Goal: Information Seeking & Learning: Learn about a topic

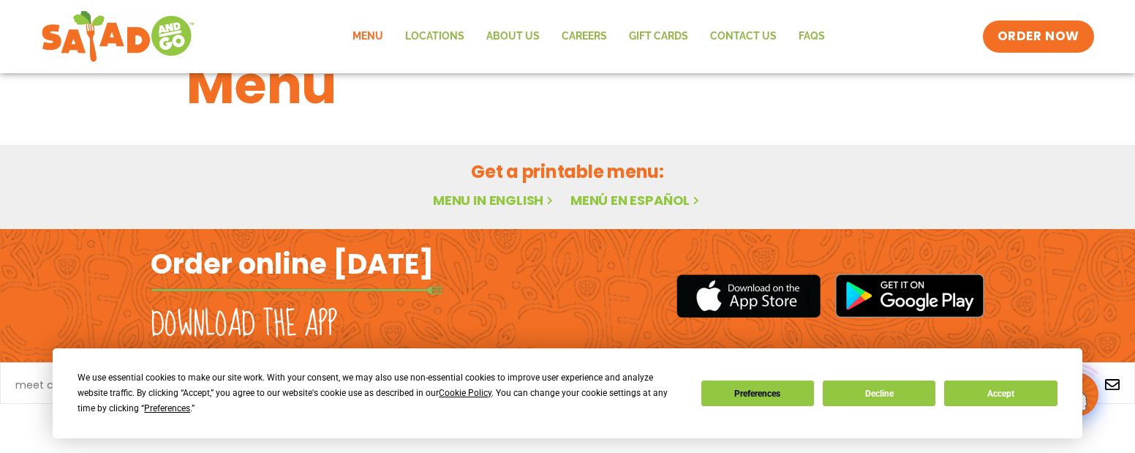
click at [526, 200] on link "Menu in English" at bounding box center [494, 200] width 123 height 18
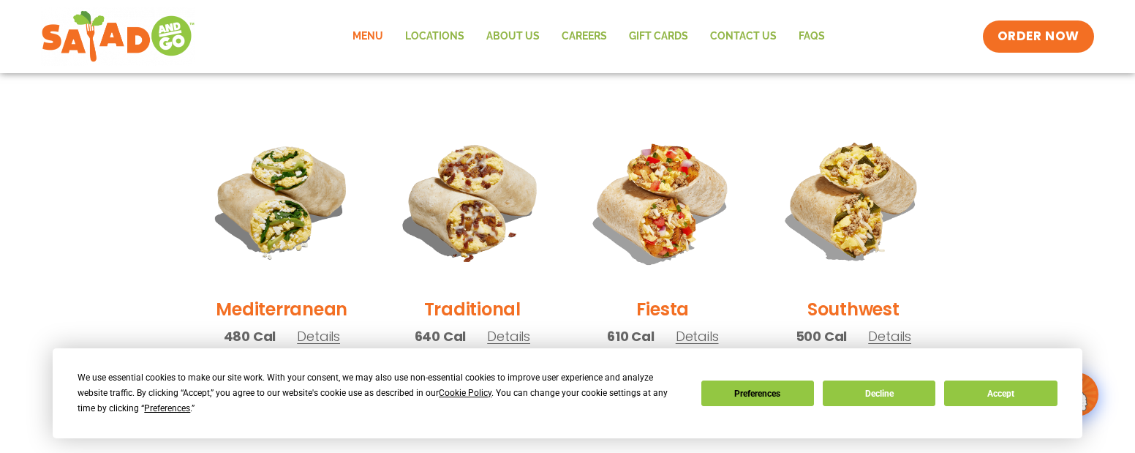
scroll to position [348, 0]
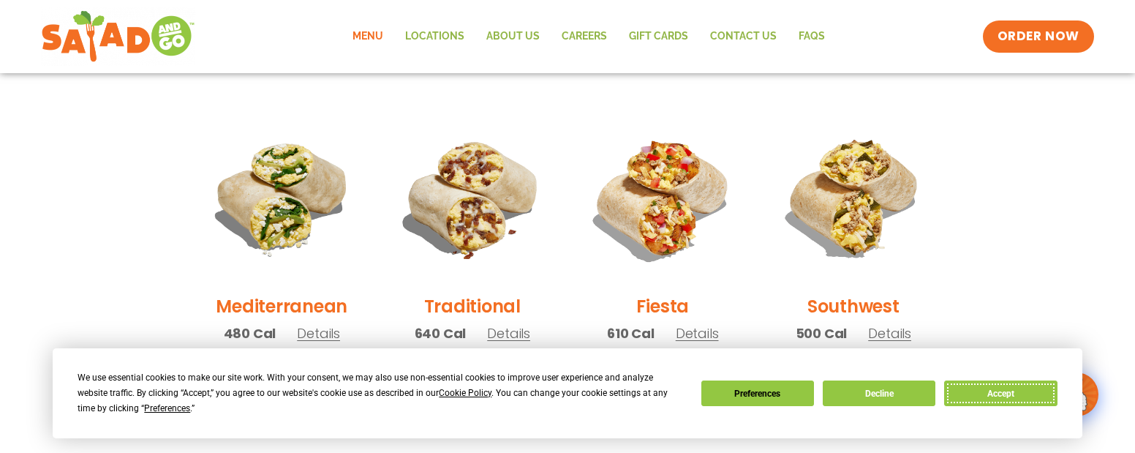
click at [974, 405] on button "Accept" at bounding box center [1000, 393] width 113 height 26
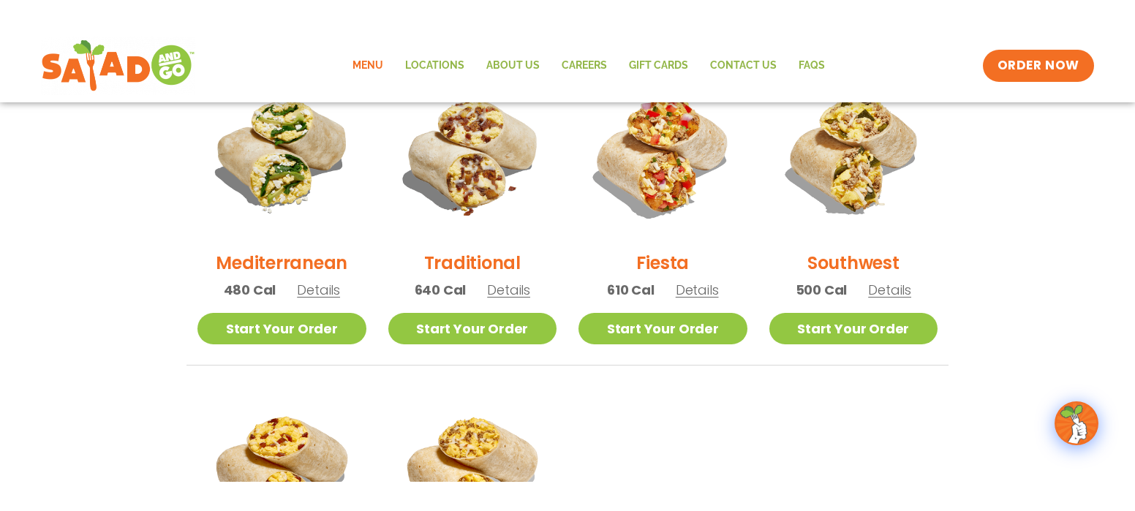
scroll to position [421, 0]
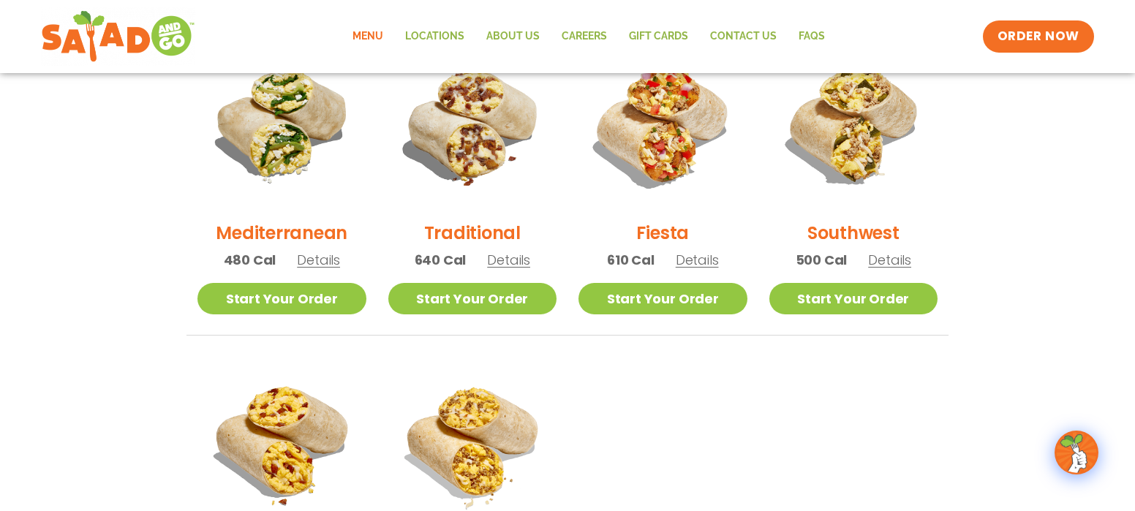
click at [315, 257] on span "Details" at bounding box center [318, 260] width 43 height 18
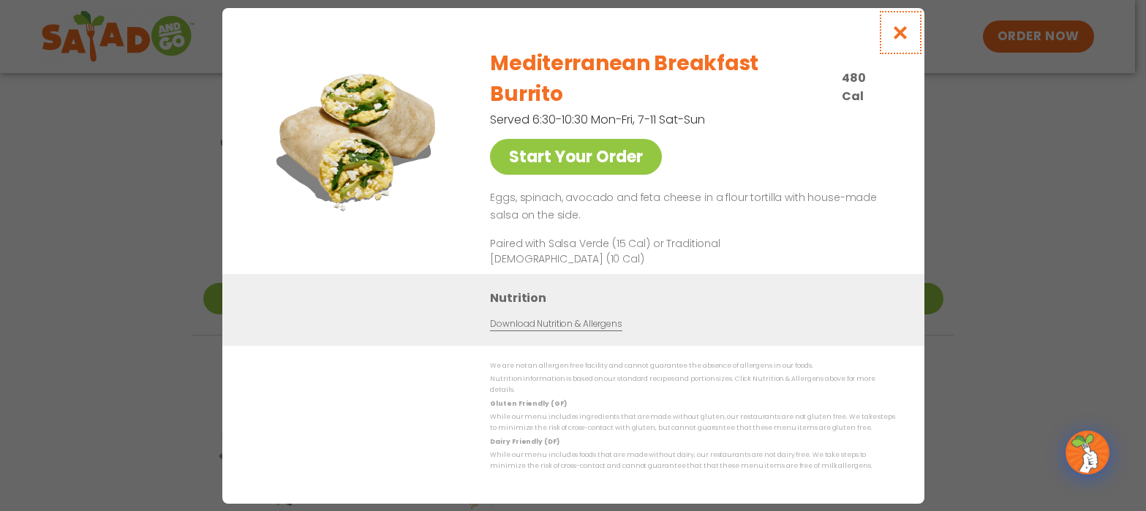
click at [908, 40] on icon "Close modal" at bounding box center [900, 32] width 18 height 15
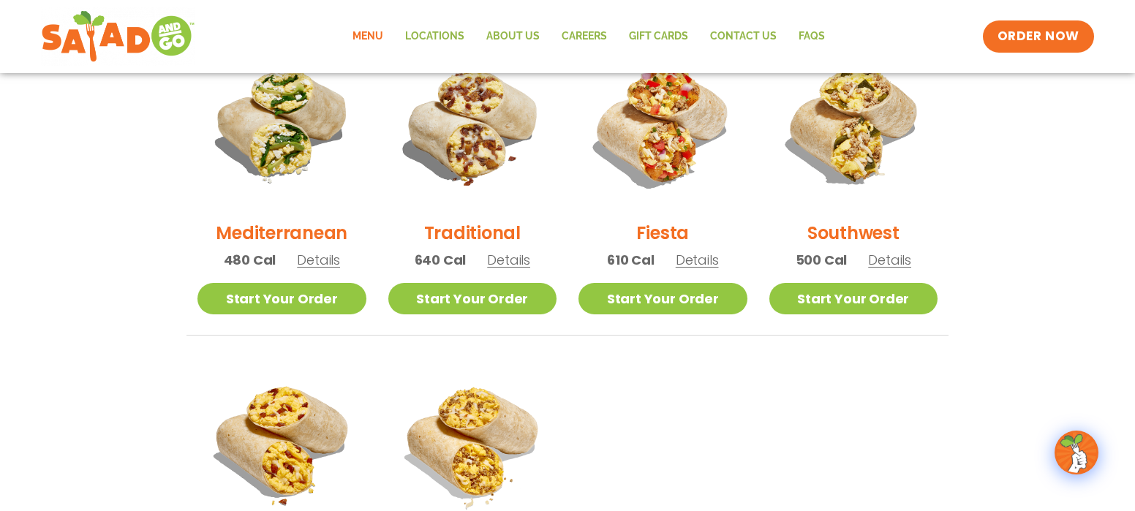
click at [712, 259] on span "Details" at bounding box center [697, 260] width 43 height 18
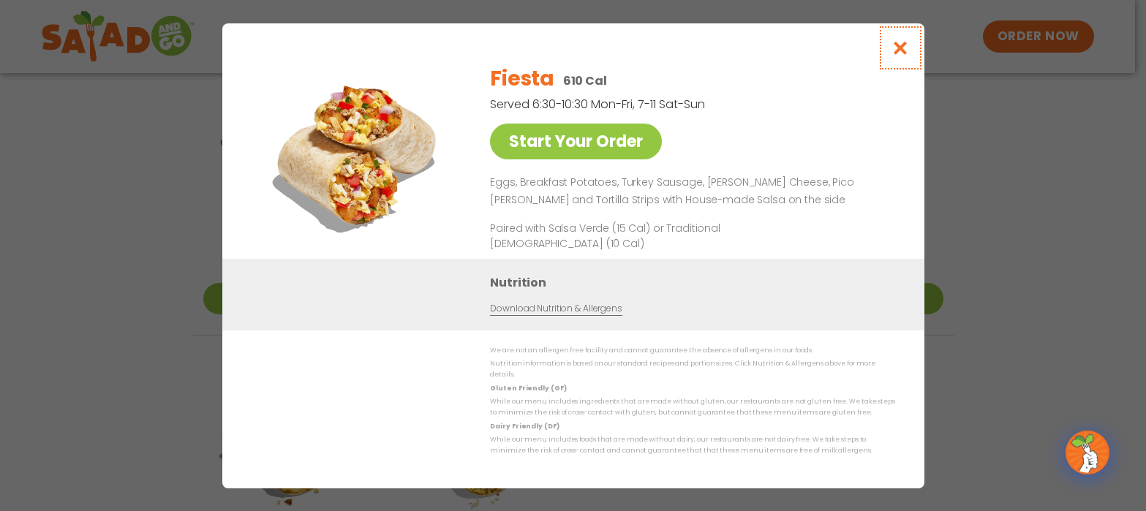
click at [881, 50] on button "Close modal" at bounding box center [900, 47] width 48 height 49
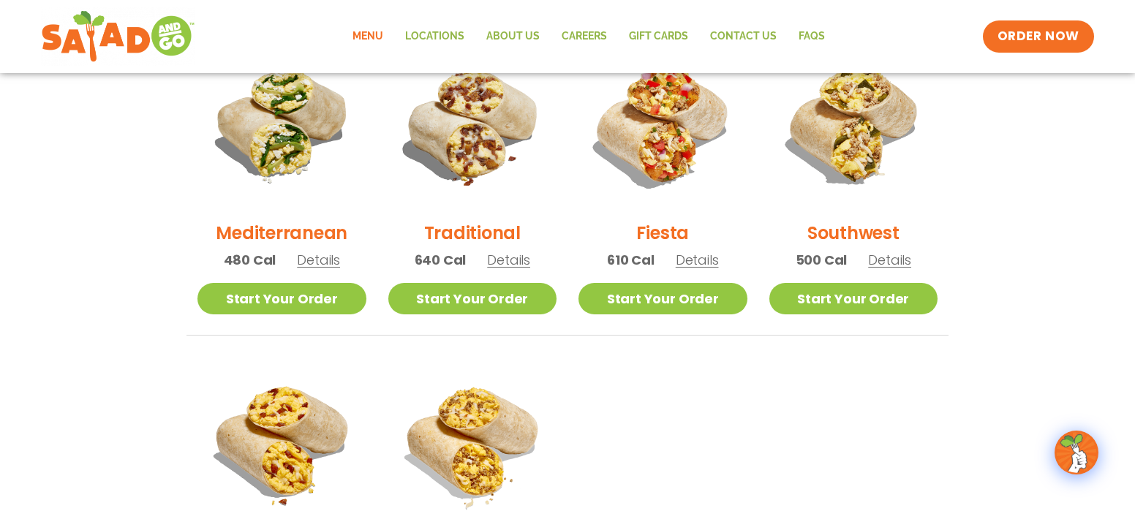
click at [884, 253] on span "Details" at bounding box center [889, 260] width 43 height 18
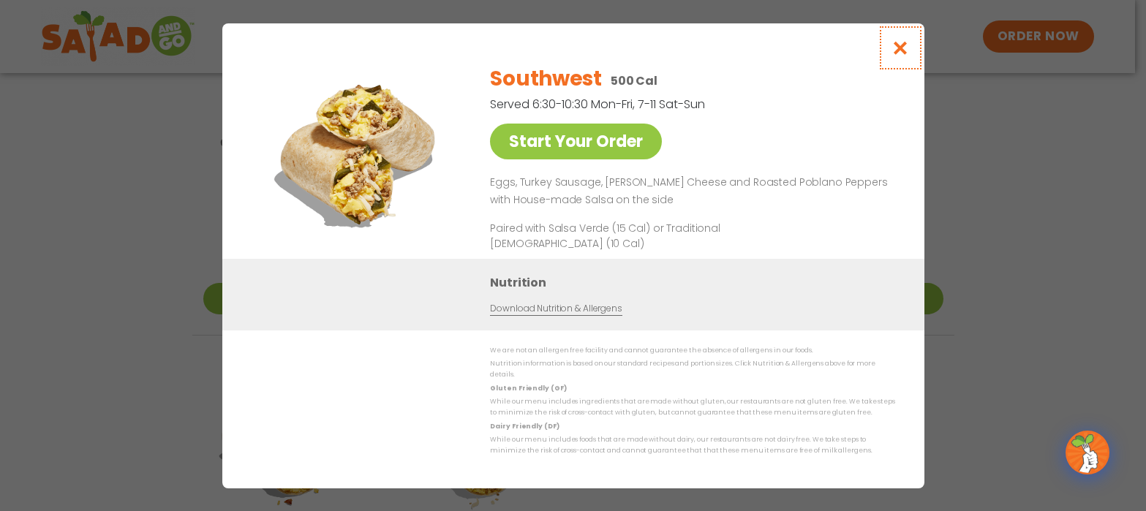
click at [906, 56] on icon "Close modal" at bounding box center [900, 47] width 18 height 15
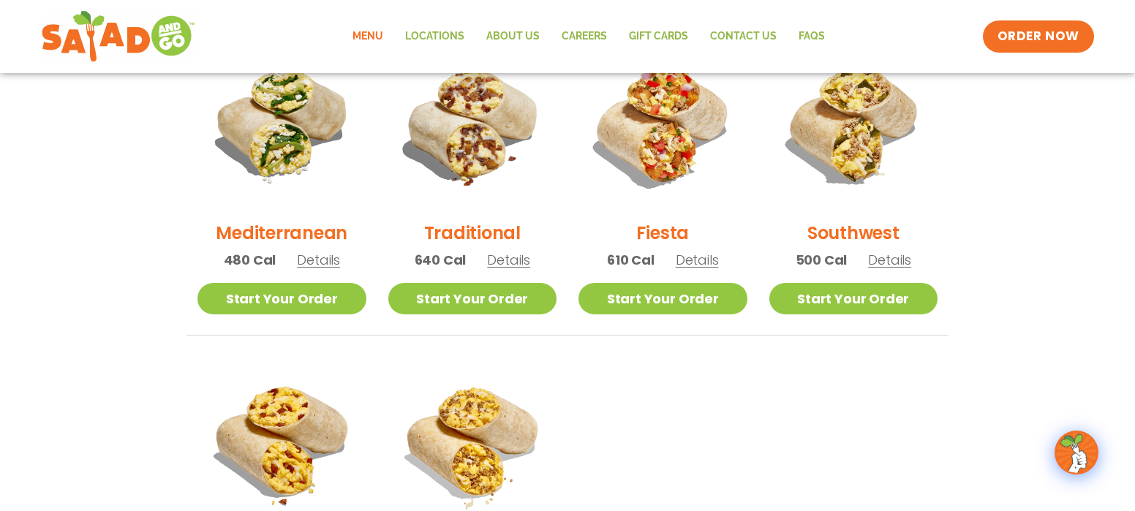
scroll to position [494, 0]
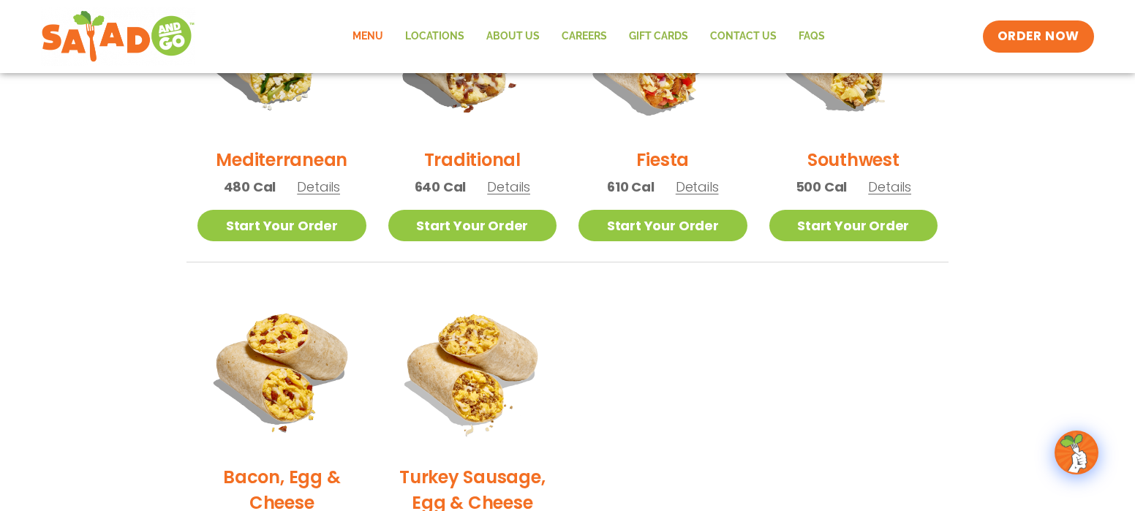
click at [511, 189] on span "Details" at bounding box center [508, 187] width 43 height 18
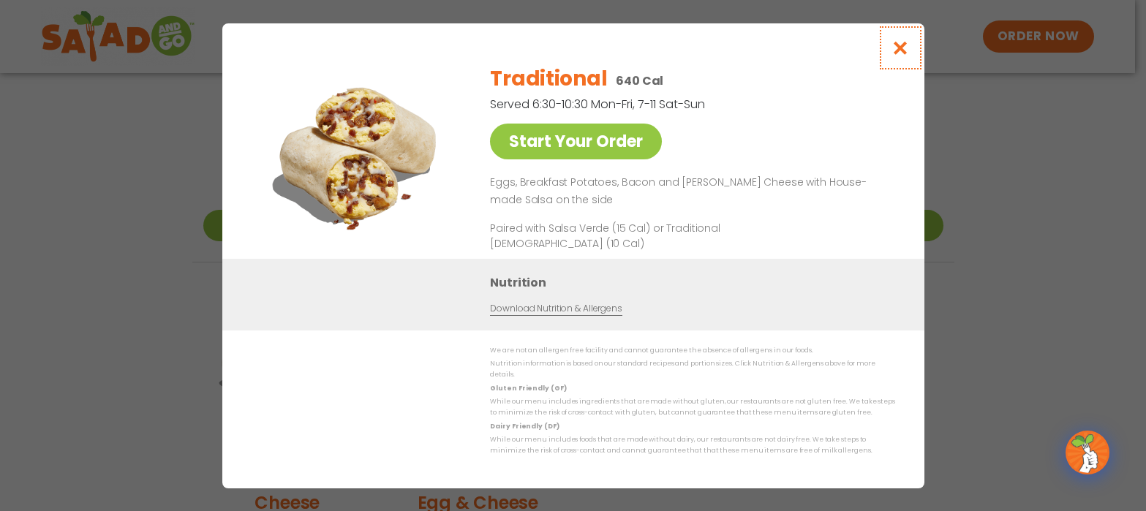
click at [904, 56] on icon "Close modal" at bounding box center [900, 47] width 18 height 15
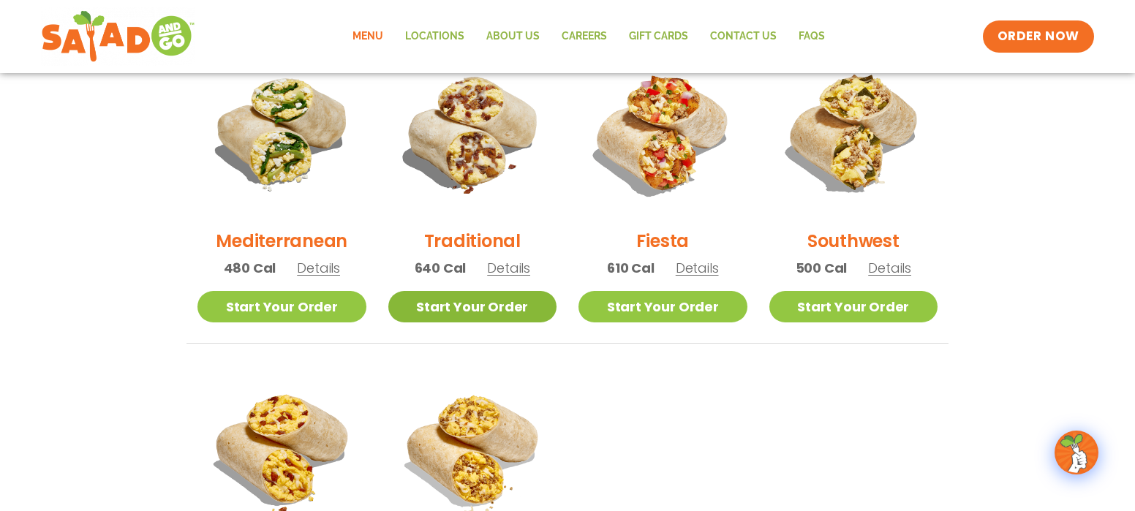
scroll to position [439, 0]
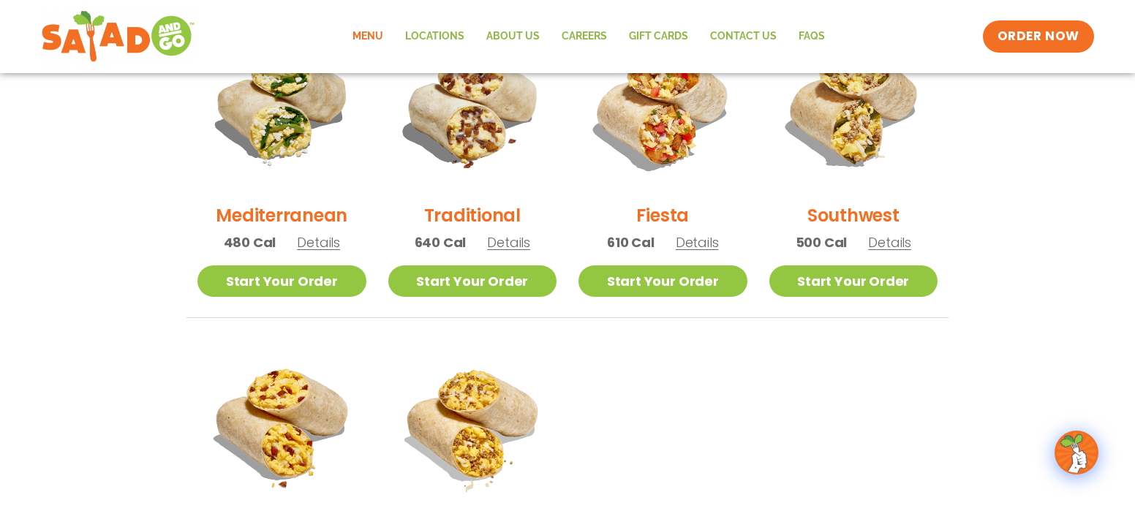
drag, startPoint x: 709, startPoint y: 234, endPoint x: 705, endPoint y: 247, distance: 13.0
click at [708, 242] on span "Details" at bounding box center [697, 242] width 43 height 18
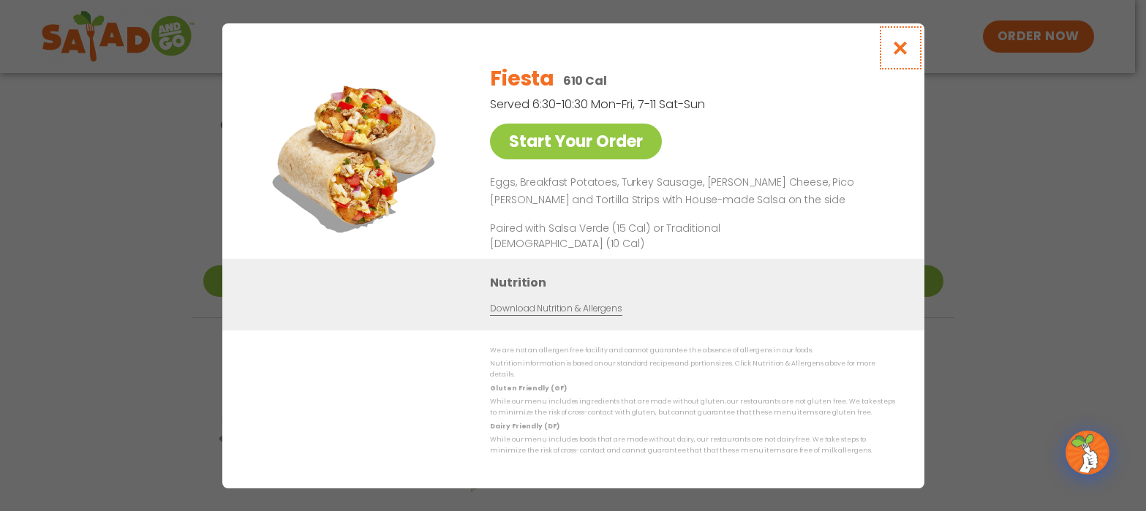
click at [901, 42] on button "Close modal" at bounding box center [900, 47] width 48 height 49
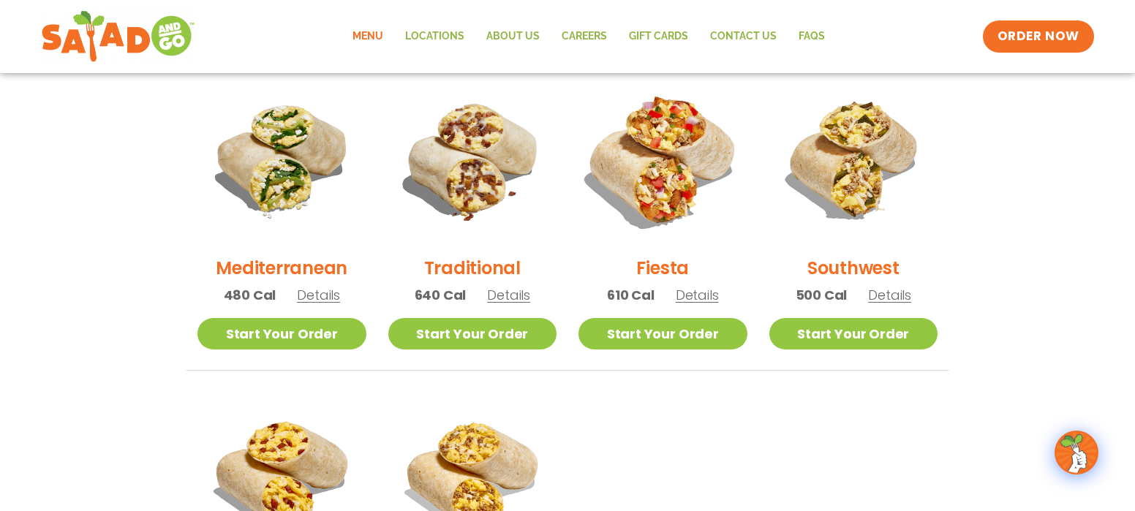
scroll to position [0, 0]
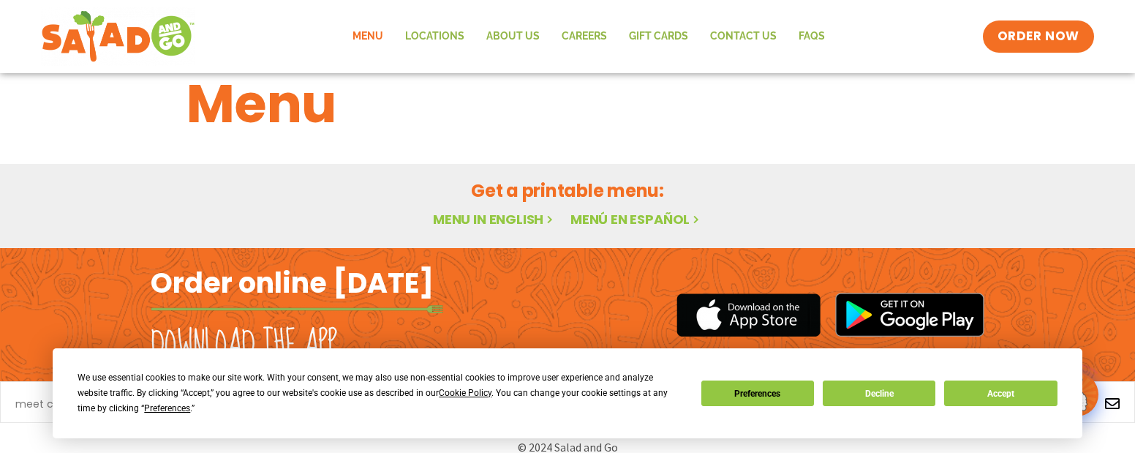
scroll to position [56, 0]
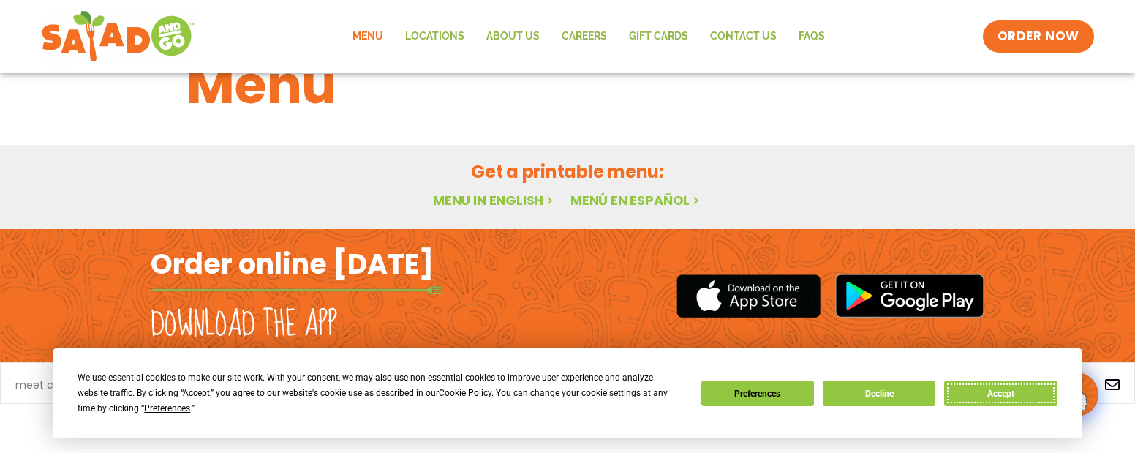
click at [998, 396] on button "Accept" at bounding box center [1000, 393] width 113 height 26
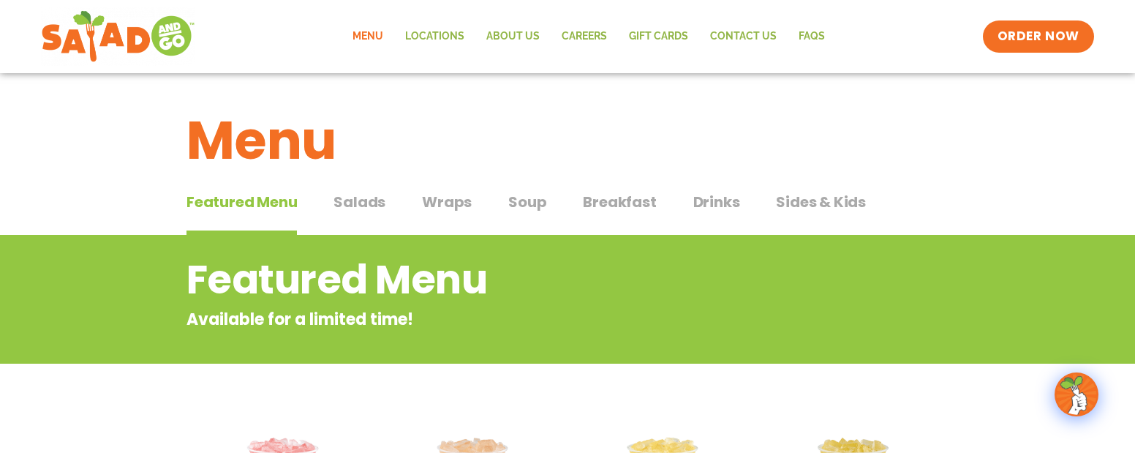
click at [583, 210] on span "Breakfast" at bounding box center [619, 202] width 73 height 22
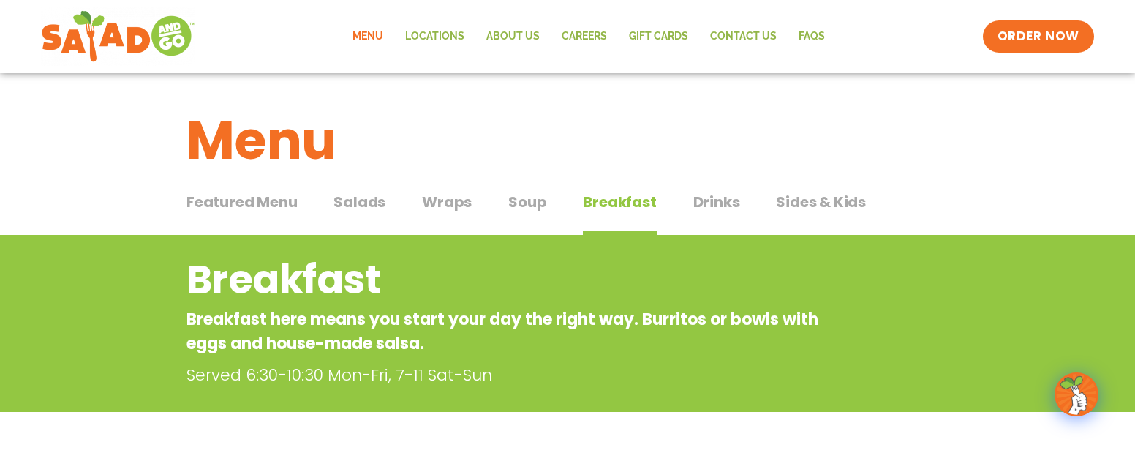
click at [457, 165] on h1 "Menu" at bounding box center [568, 140] width 762 height 79
click at [703, 206] on span "Drinks" at bounding box center [716, 202] width 47 height 22
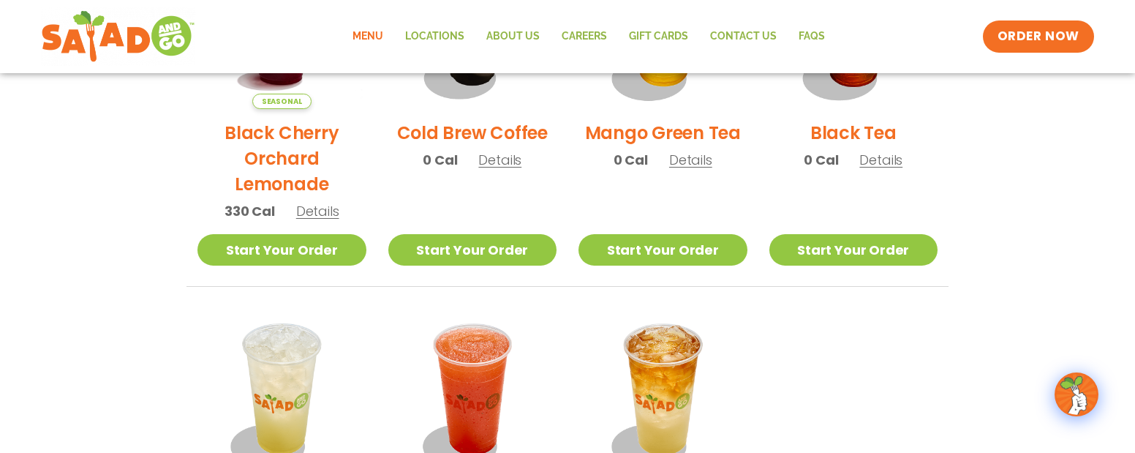
scroll to position [731, 0]
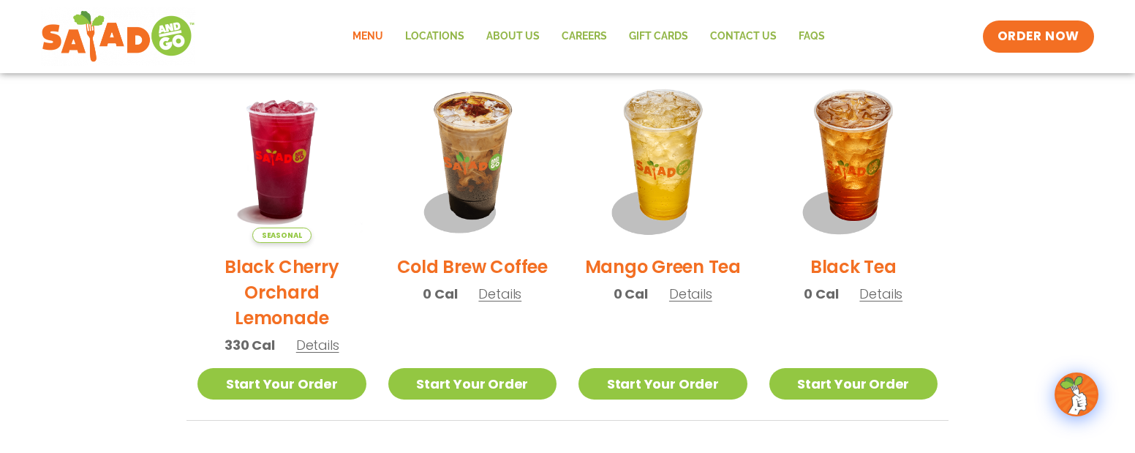
click at [508, 296] on span "Details" at bounding box center [499, 294] width 43 height 18
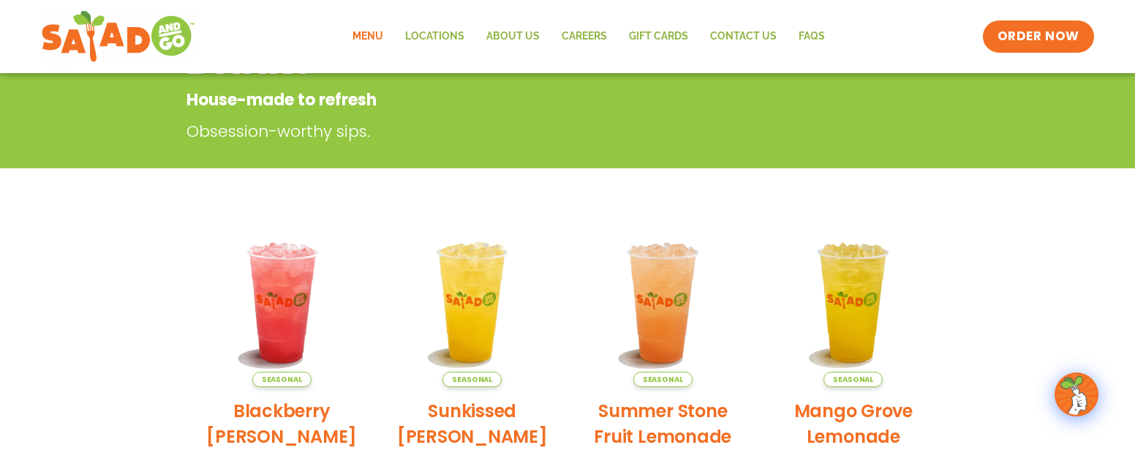
scroll to position [0, 0]
